Goal: Task Accomplishment & Management: Complete application form

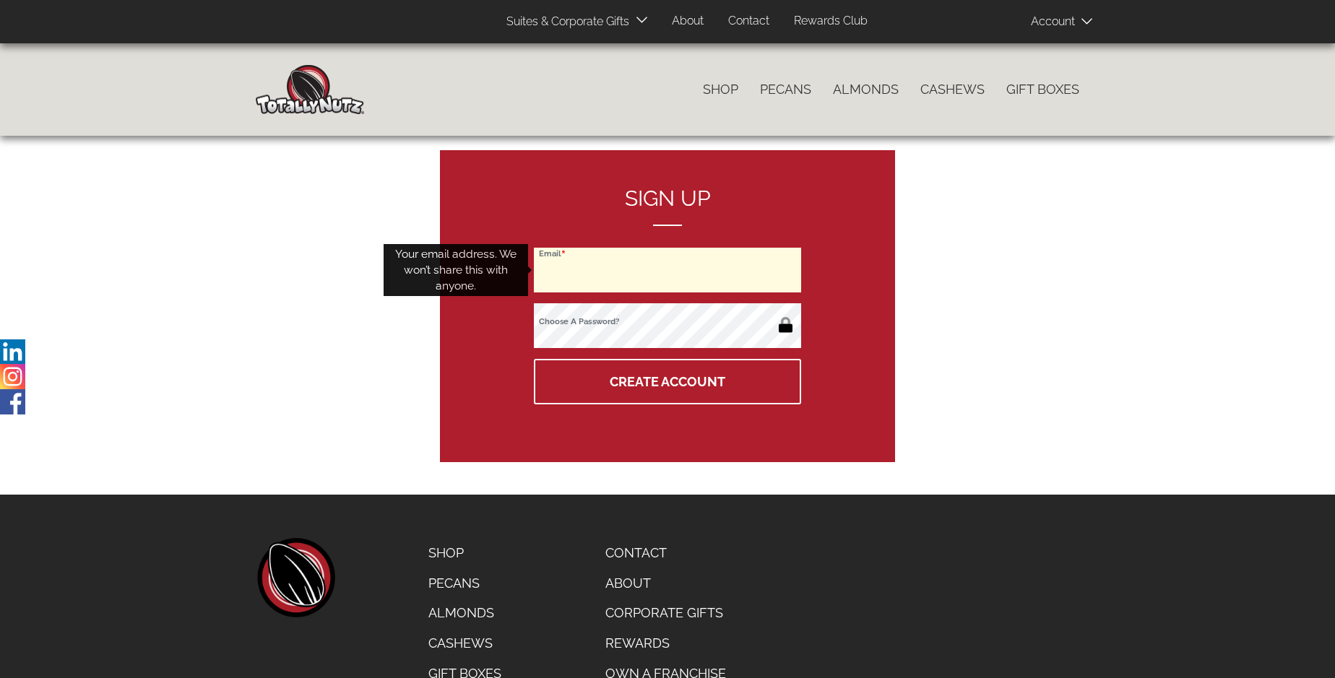
click at [667, 270] on input "Email" at bounding box center [667, 270] width 267 height 45
type input "[PERSON_NAME][EMAIL_ADDRESS][PERSON_NAME][DOMAIN_NAME]"
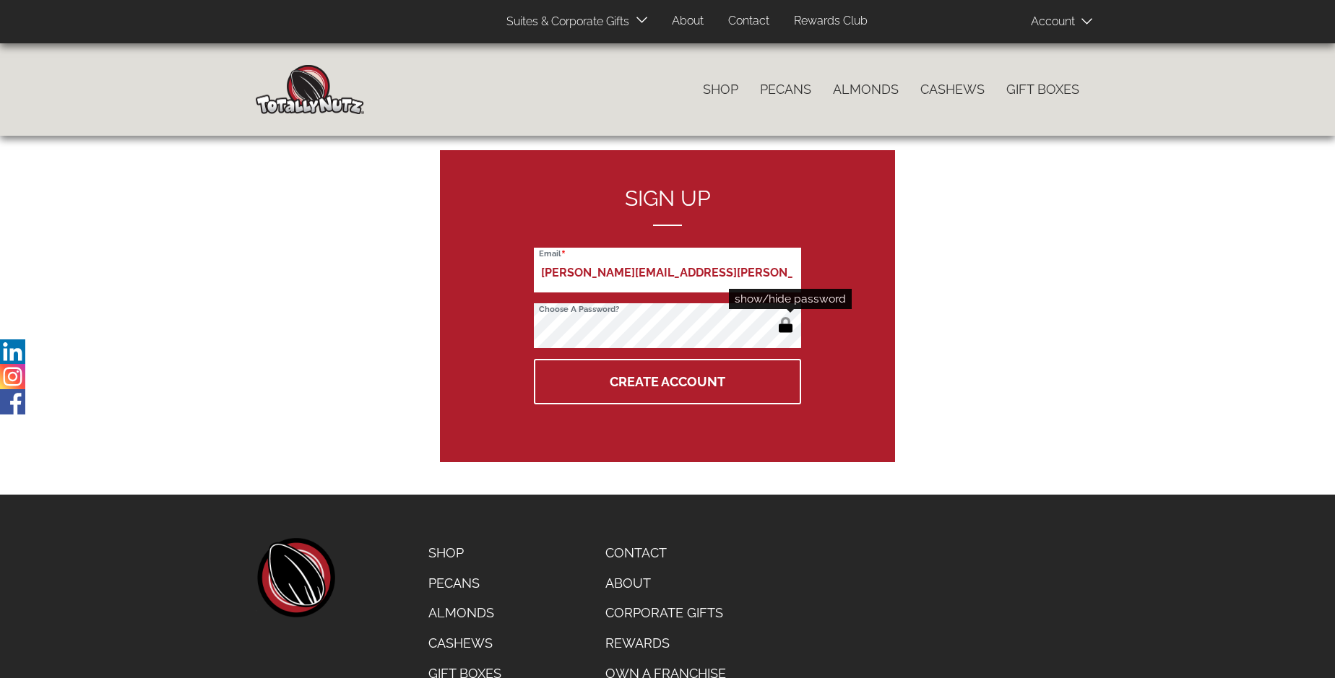
click at [785, 327] on button "button" at bounding box center [786, 326] width 24 height 23
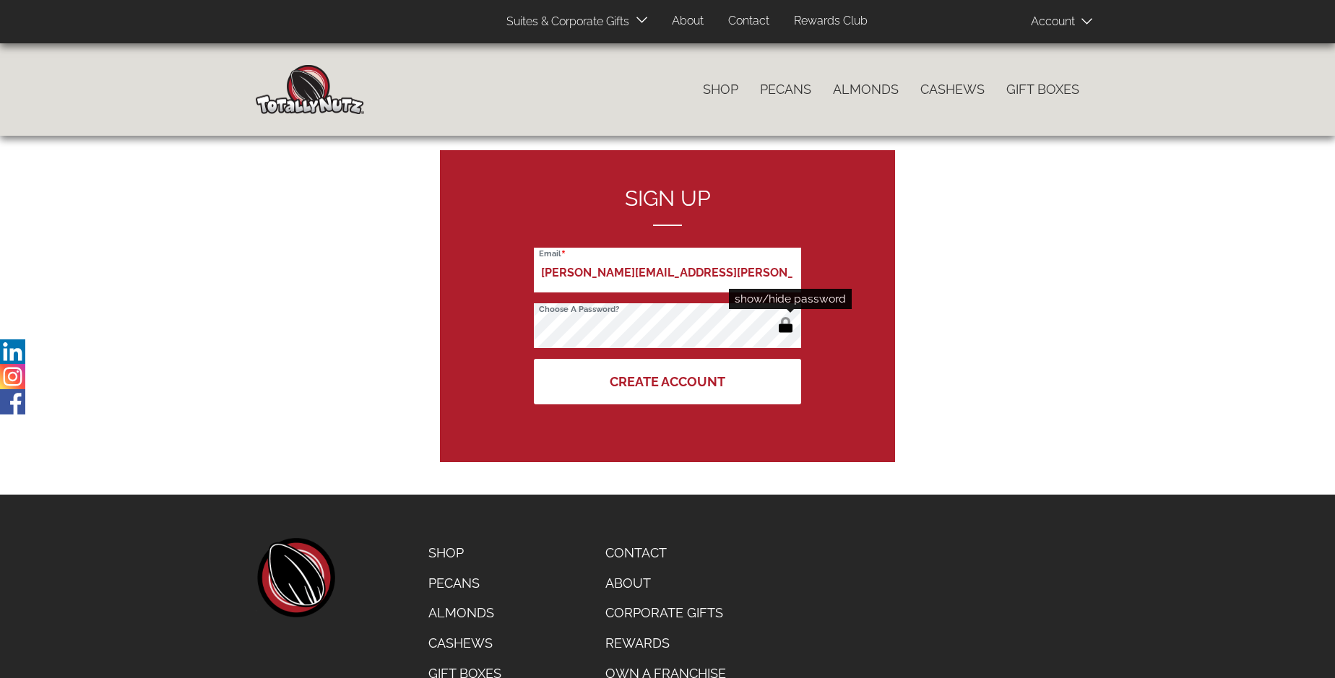
click at [667, 381] on button "Create Account" at bounding box center [667, 382] width 267 height 46
